Goal: Information Seeking & Learning: Learn about a topic

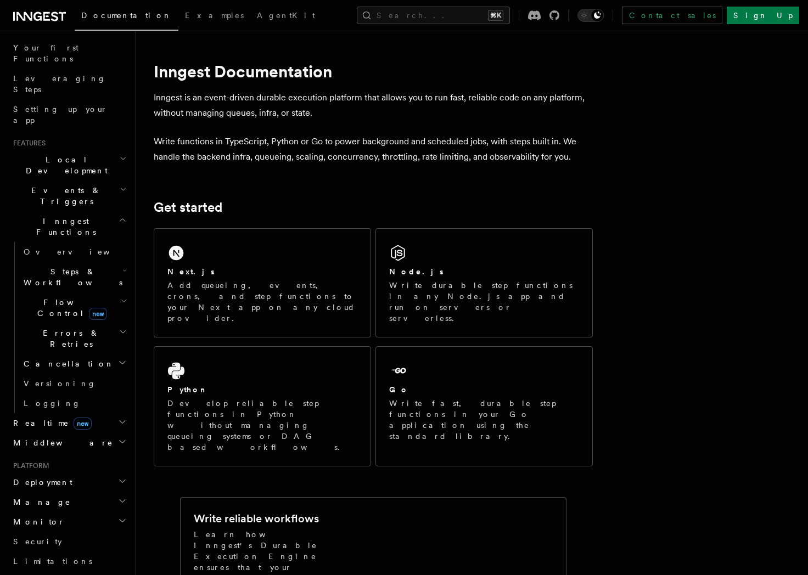
scroll to position [145, 0]
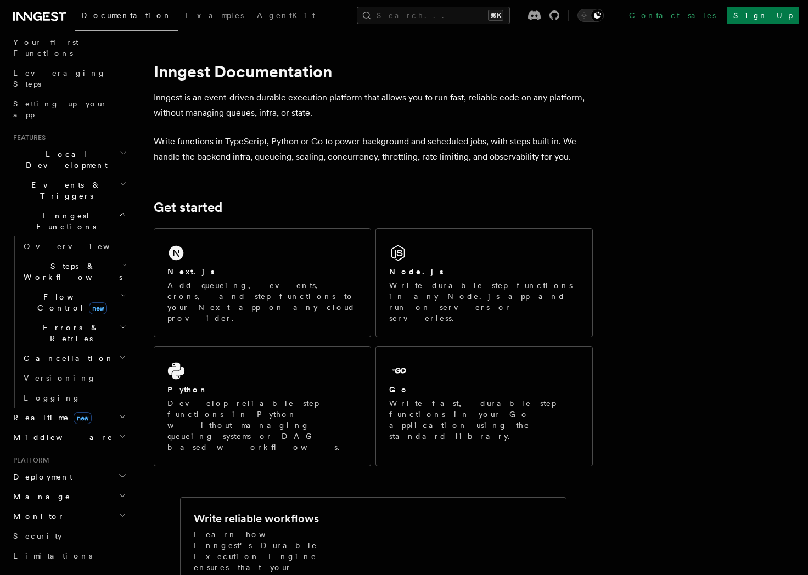
click at [67, 467] on h2 "Deployment" at bounding box center [69, 477] width 120 height 20
click at [72, 512] on span "Environments & Apps" at bounding box center [71, 522] width 95 height 20
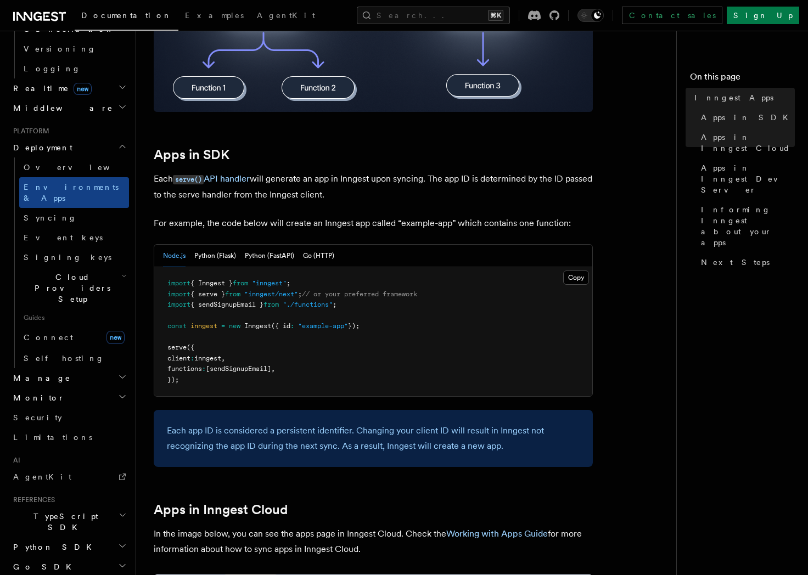
scroll to position [481, 0]
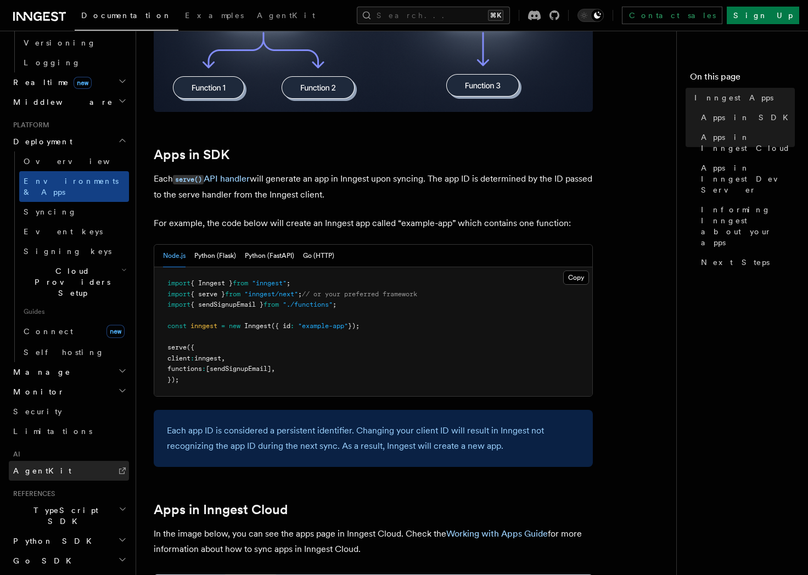
click at [61, 461] on link "AgentKit" at bounding box center [69, 471] width 120 height 20
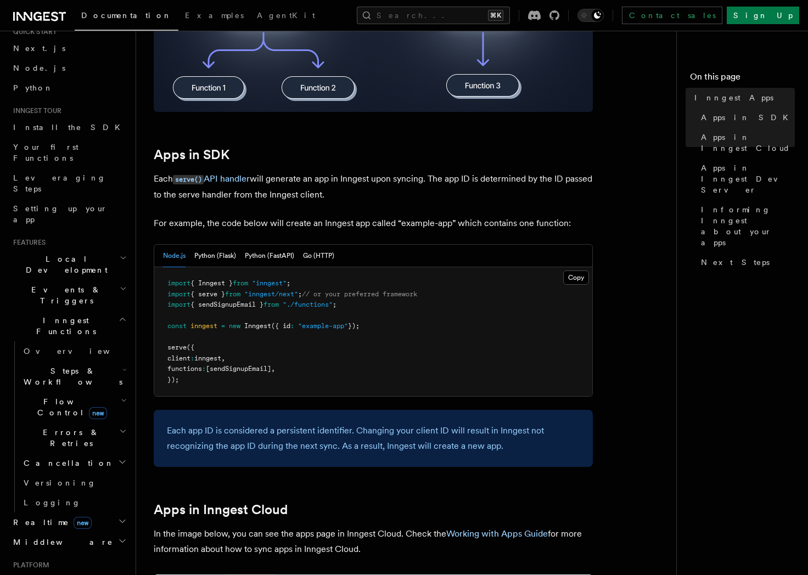
scroll to position [0, 0]
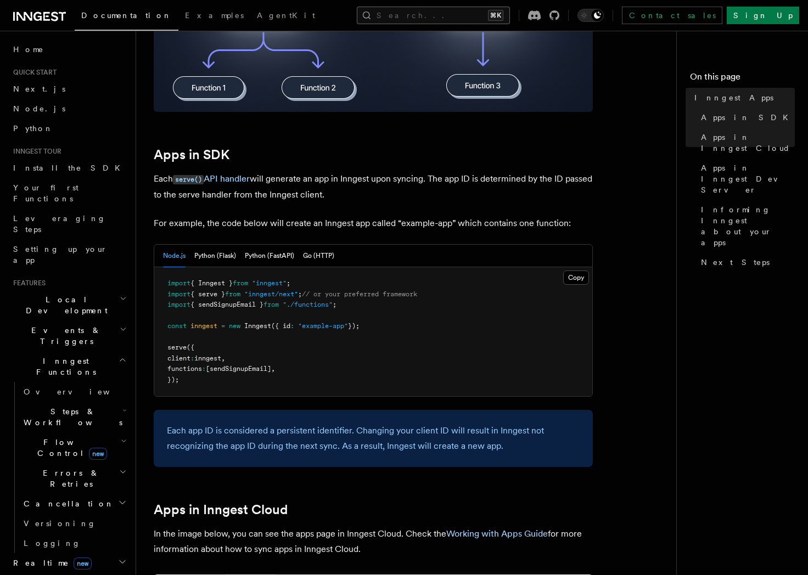
click at [431, 16] on button "Search... ⌘K" at bounding box center [433, 16] width 153 height 18
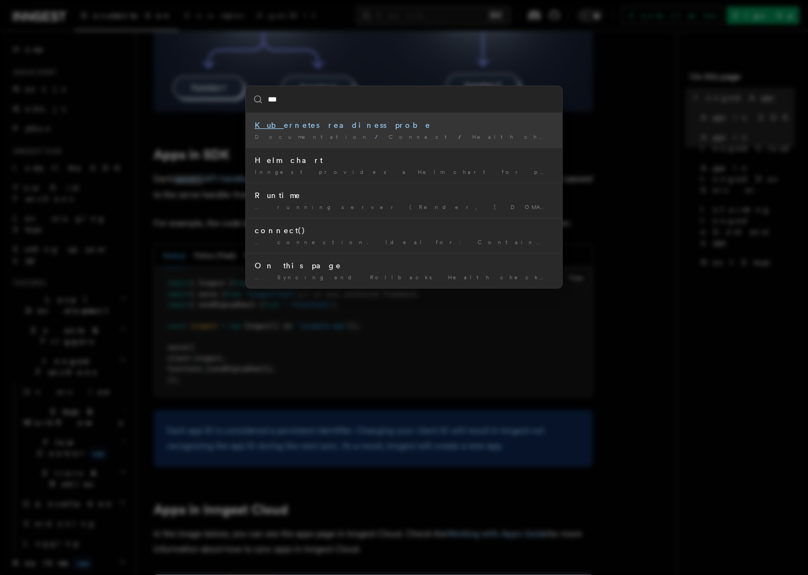
type input "****"
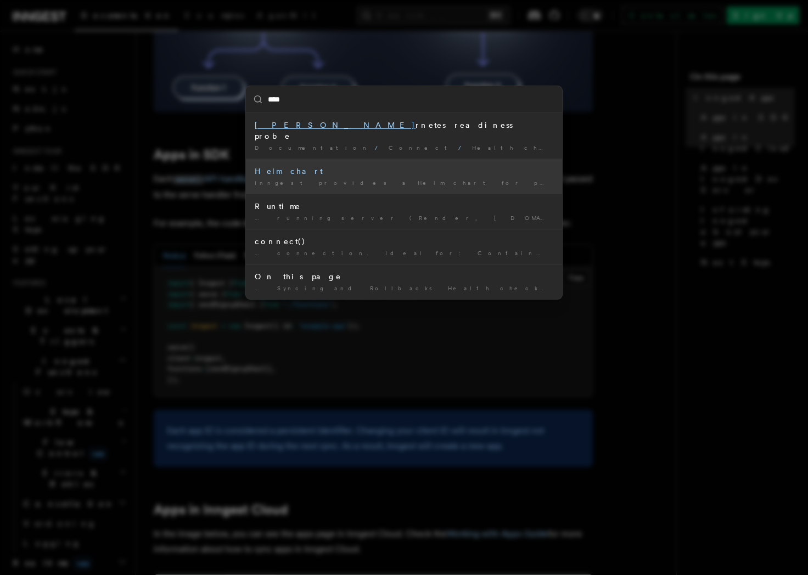
click at [319, 167] on li "Helm chart Inngest provides a Helm chart for production-ready [PERSON_NAME] rne…" at bounding box center [404, 176] width 316 height 35
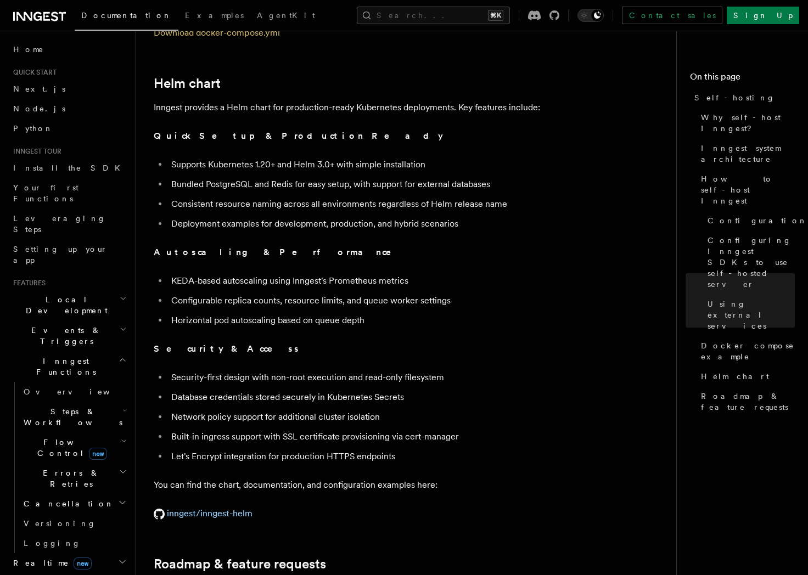
scroll to position [3749, 0]
